Goal: Find specific page/section: Find specific page/section

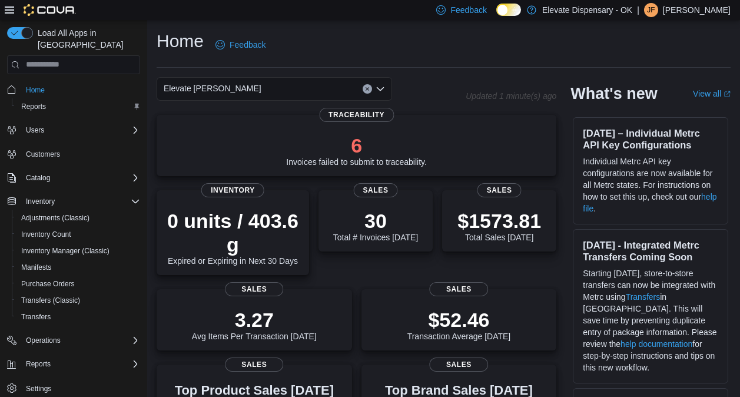
click at [375, 95] on div "Elevate [PERSON_NAME]" at bounding box center [274, 89] width 235 height 24
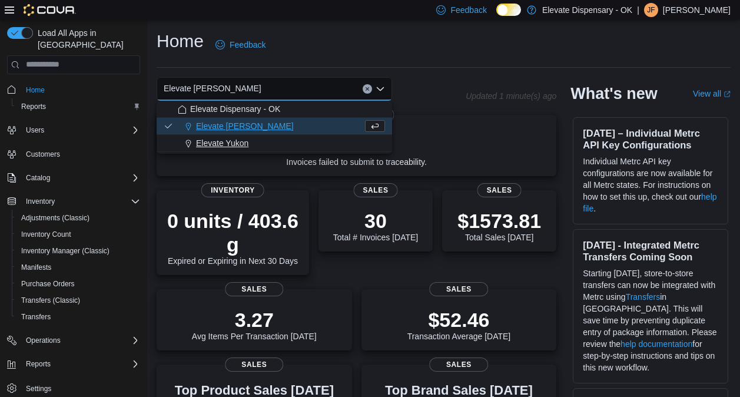
click at [267, 141] on div "Elevate Yukon" at bounding box center [281, 143] width 207 height 12
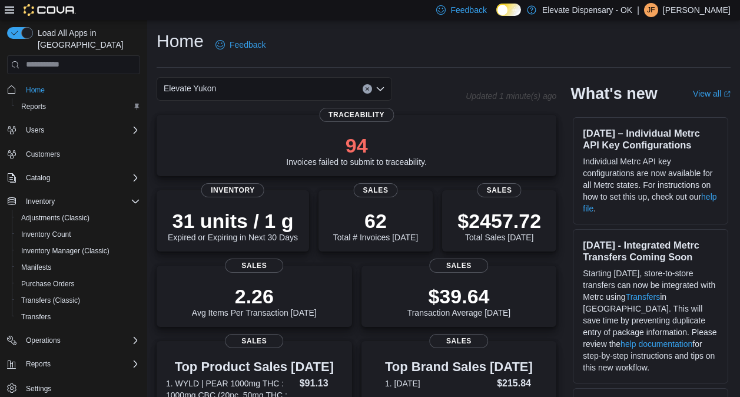
click at [381, 88] on icon "Open list of options" at bounding box center [380, 88] width 9 height 9
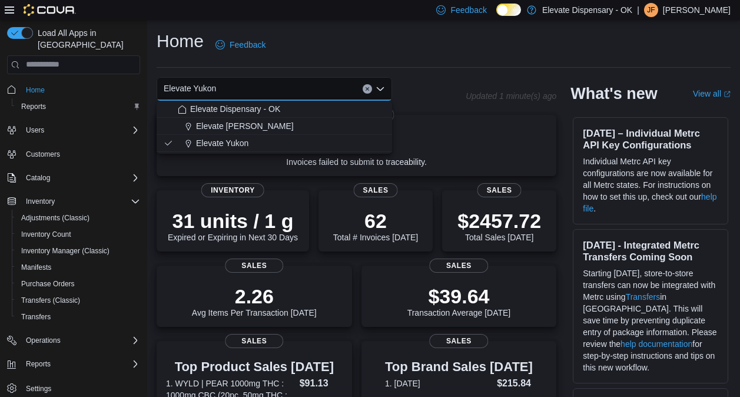
click at [381, 89] on icon "Close list of options" at bounding box center [380, 89] width 7 height 4
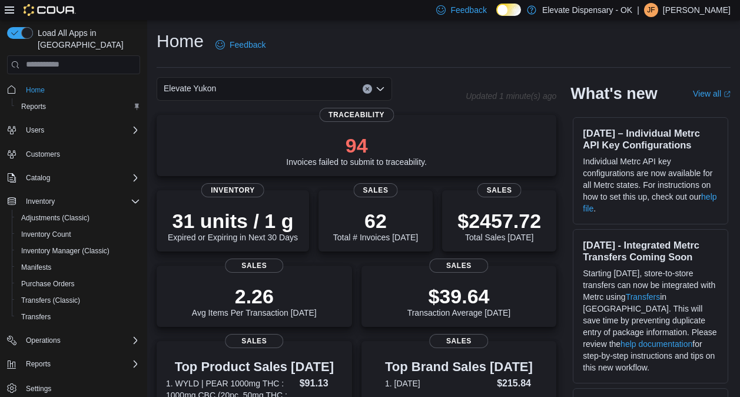
click at [370, 90] on button "Clear input" at bounding box center [367, 88] width 9 height 9
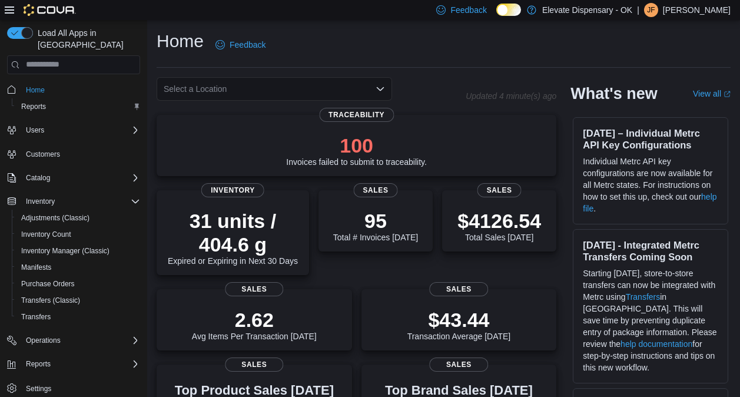
click at [460, 81] on div "Select a Location" at bounding box center [311, 89] width 309 height 24
click at [329, 92] on div "Select a Location" at bounding box center [274, 89] width 235 height 24
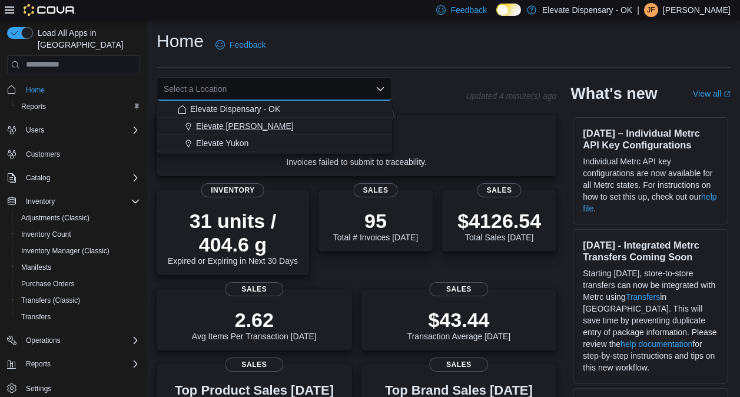
click at [264, 127] on div "Elevate [PERSON_NAME]" at bounding box center [281, 126] width 207 height 12
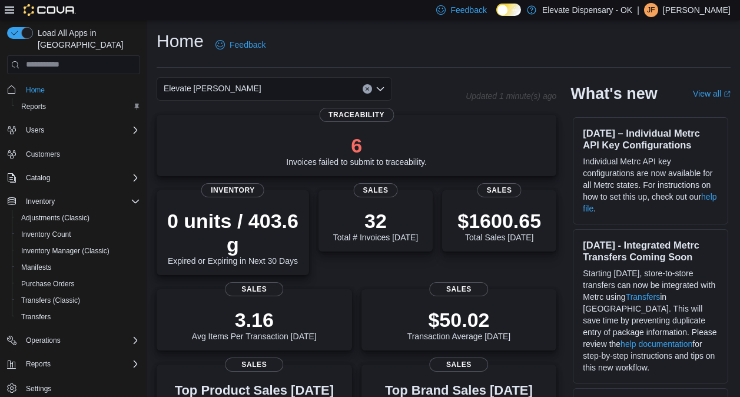
click at [379, 88] on icon "Open list of options" at bounding box center [380, 88] width 9 height 9
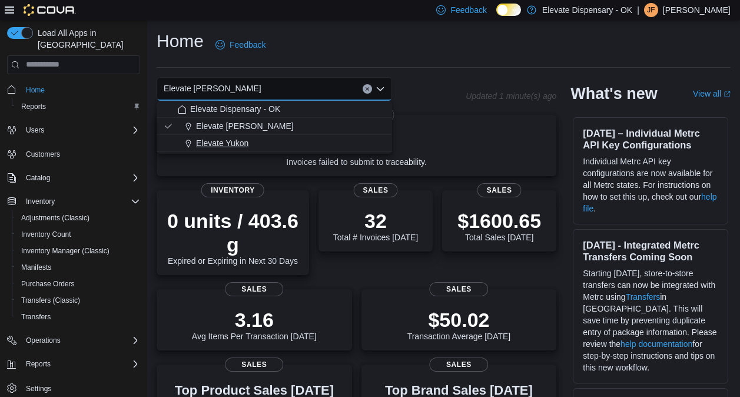
click at [273, 142] on div "Elevate Yukon" at bounding box center [281, 143] width 207 height 12
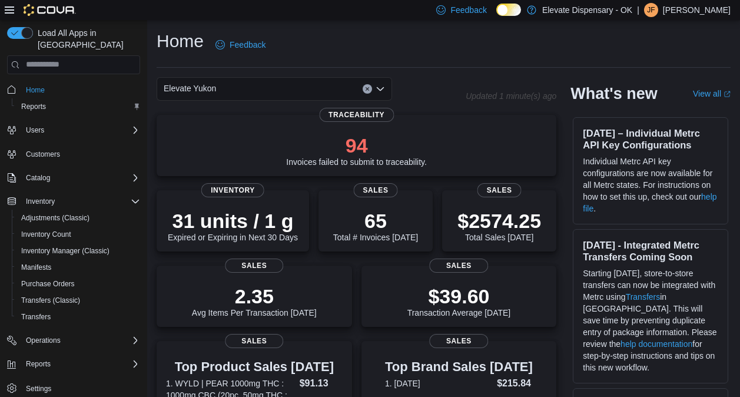
click at [368, 89] on icon "Clear input" at bounding box center [367, 89] width 5 height 5
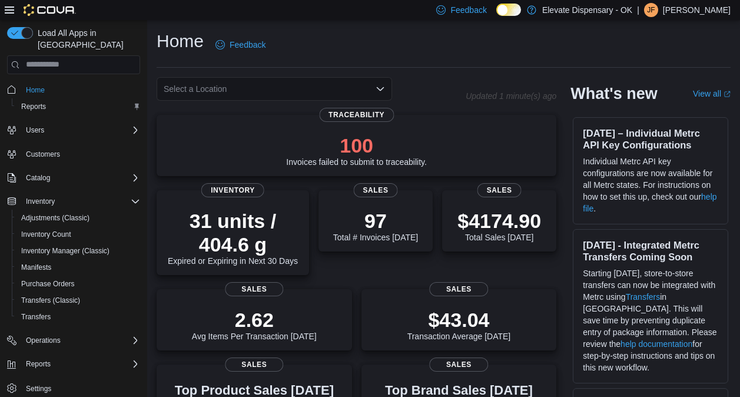
click at [377, 86] on icon "Open list of options" at bounding box center [380, 88] width 9 height 9
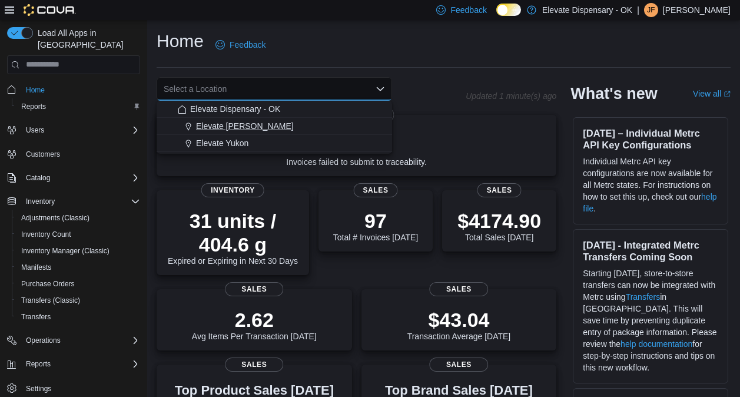
click at [253, 128] on span "Elevate [PERSON_NAME]" at bounding box center [245, 126] width 98 height 12
